Goal: Information Seeking & Learning: Learn about a topic

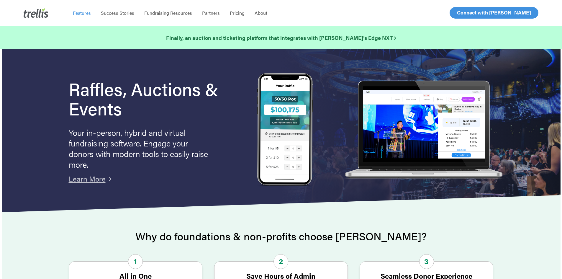
click at [85, 12] on span "Features" at bounding box center [82, 12] width 18 height 7
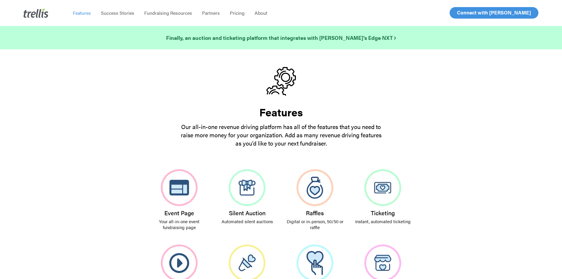
click at [453, 176] on div "Event Page Your all-in-one event fundraising page Silent Auction Automated sile…" at bounding box center [281, 238] width 559 height 153
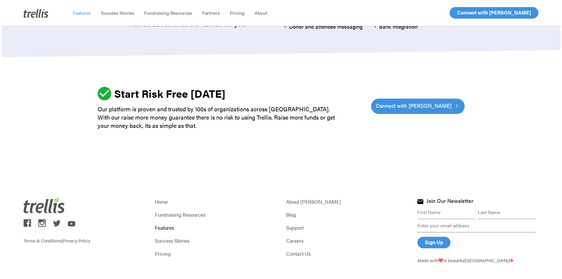
scroll to position [1788, 0]
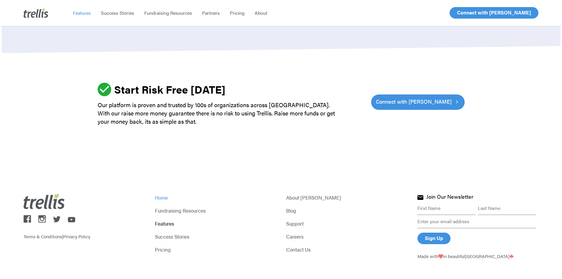
click at [168, 193] on link "Home" at bounding box center [215, 197] width 121 height 8
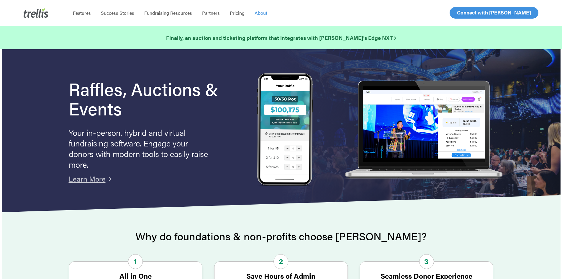
click at [262, 12] on span "About" at bounding box center [261, 12] width 13 height 7
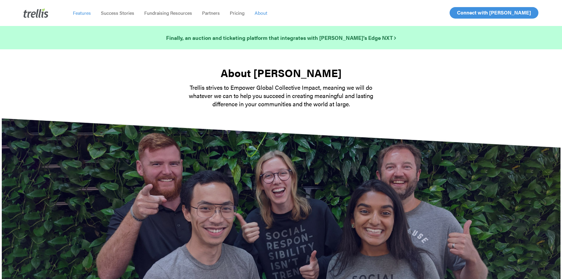
click at [87, 12] on span "Features" at bounding box center [82, 12] width 18 height 7
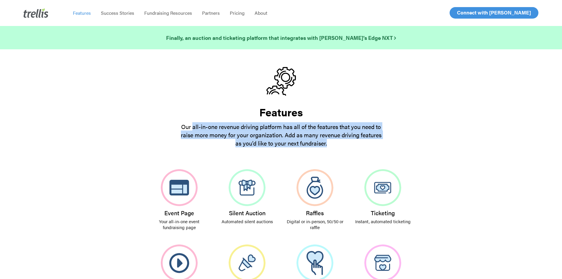
drag, startPoint x: 192, startPoint y: 126, endPoint x: 347, endPoint y: 141, distance: 155.3
click at [347, 141] on p "Our all-in-one revenue driving platform has all of the features that you need t…" at bounding box center [281, 134] width 207 height 25
copy p "all-in-one revenue driving platform has all of the features that you need to ra…"
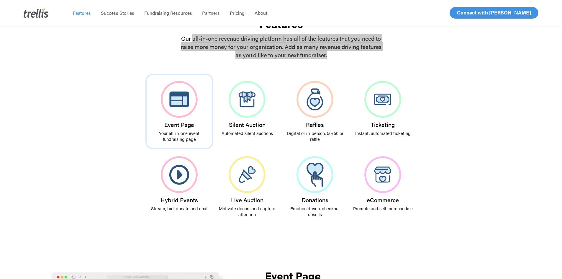
scroll to position [89, 0]
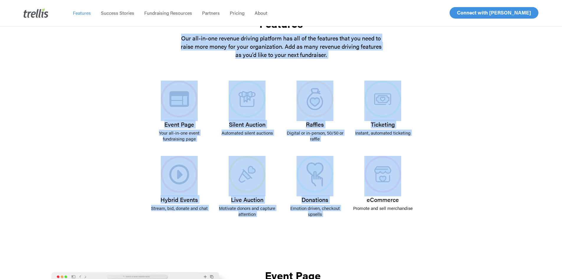
drag, startPoint x: 134, startPoint y: 65, endPoint x: 467, endPoint y: 167, distance: 348.5
click at [478, 164] on div "Event Page Your all-in-one event fundraising page Silent Auction Automated sile…" at bounding box center [281, 149] width 559 height 153
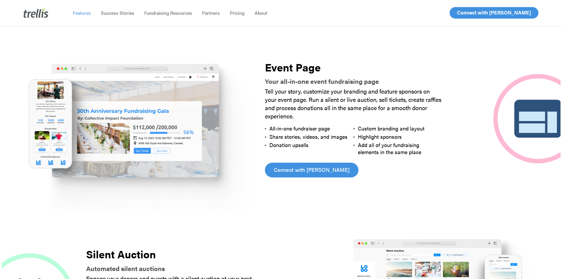
scroll to position [295, 0]
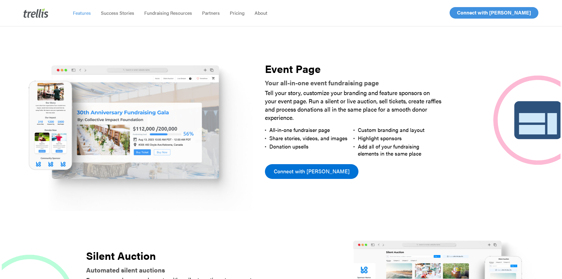
click at [303, 171] on span "Connect with [PERSON_NAME]" at bounding box center [312, 171] width 76 height 8
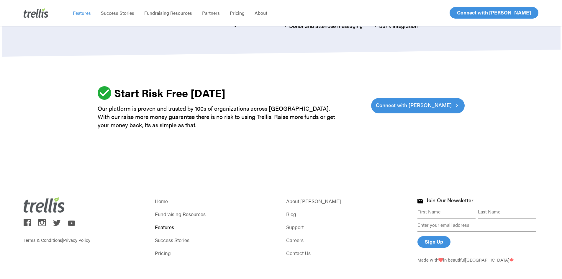
scroll to position [1788, 0]
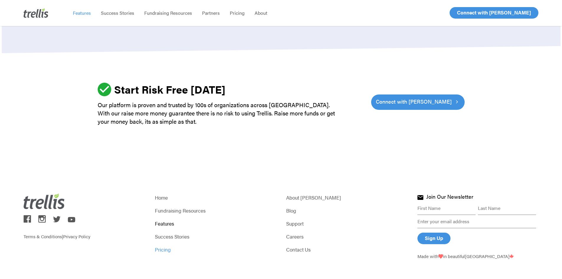
click at [168, 245] on link "Pricing" at bounding box center [215, 249] width 121 height 8
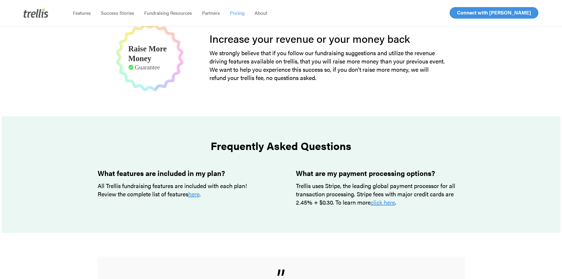
scroll to position [413, 0]
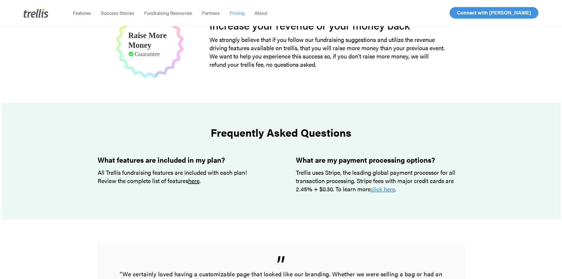
click at [194, 182] on link "here" at bounding box center [193, 180] width 11 height 9
click at [384, 191] on link "click here" at bounding box center [383, 188] width 24 height 9
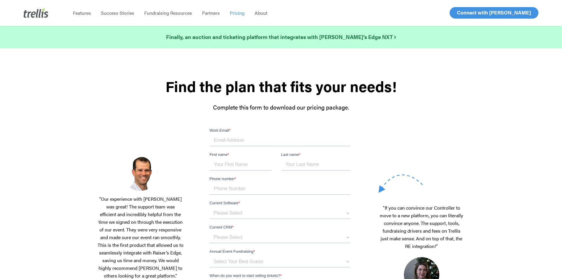
scroll to position [0, 0]
